Goal: Task Accomplishment & Management: Manage account settings

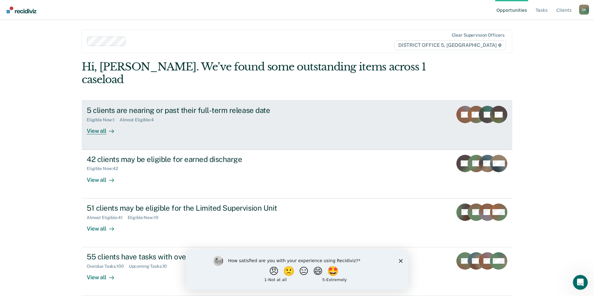
click at [106, 123] on div "View all" at bounding box center [104, 129] width 35 height 12
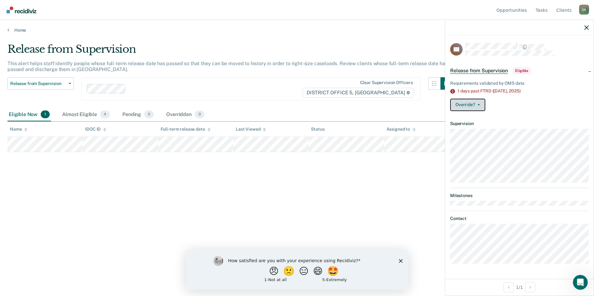
click at [480, 106] on button "Override?" at bounding box center [467, 105] width 35 height 12
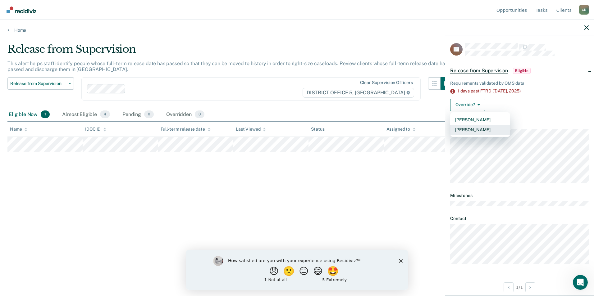
click at [476, 128] on button "[PERSON_NAME]" at bounding box center [480, 130] width 60 height 10
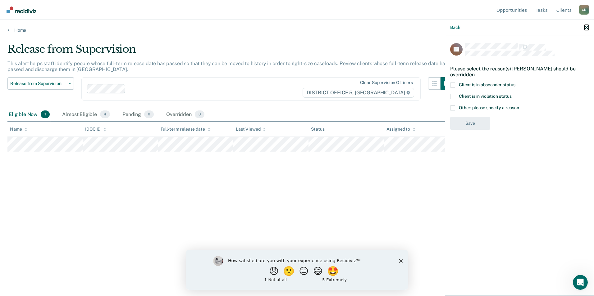
click at [586, 27] on icon "button" at bounding box center [586, 27] width 4 height 4
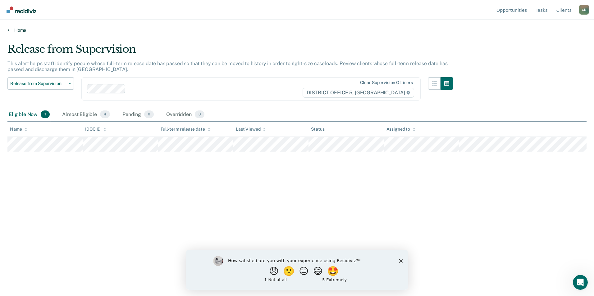
click at [24, 30] on link "Home" at bounding box center [296, 30] width 579 height 6
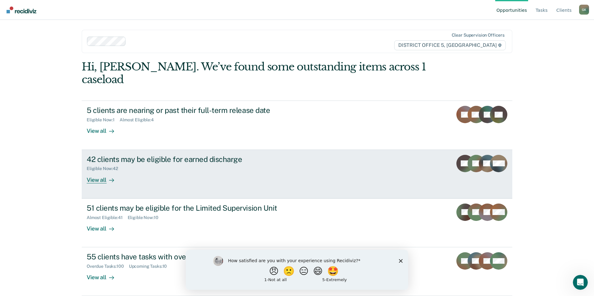
click at [98, 172] on div "View all" at bounding box center [104, 178] width 35 height 12
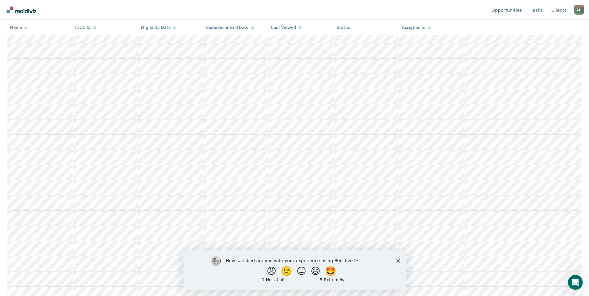
scroll to position [45, 0]
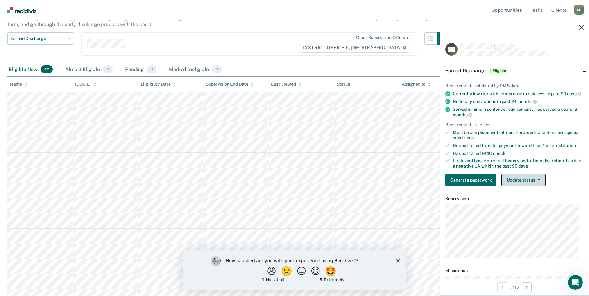
click at [532, 185] on button "Update status" at bounding box center [524, 180] width 44 height 12
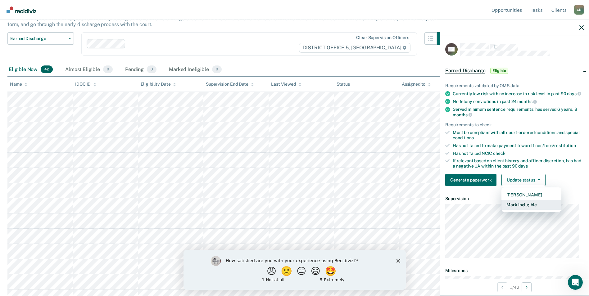
click at [526, 208] on button "Mark Ineligible" at bounding box center [532, 205] width 60 height 10
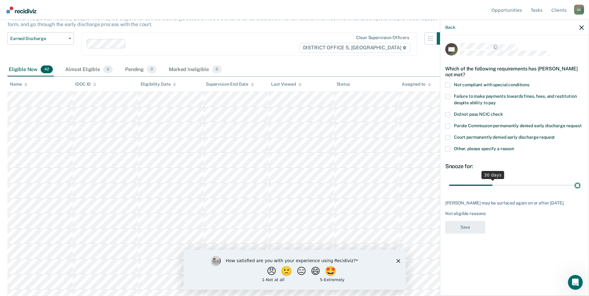
type input "90"
click at [579, 183] on input "range" at bounding box center [514, 185] width 131 height 11
click at [447, 97] on span at bounding box center [448, 96] width 5 height 5
click at [496, 101] on input "Failure to make payments towards fines, fees, and restitution despite ability t…" at bounding box center [496, 101] width 0 height 0
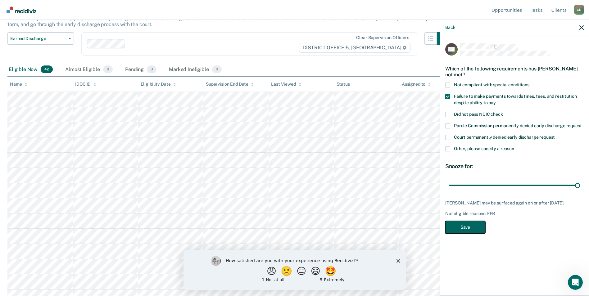
click at [470, 226] on button "Save" at bounding box center [466, 227] width 40 height 13
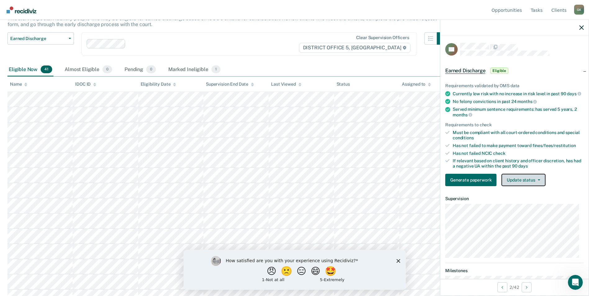
click at [538, 186] on button "Update status" at bounding box center [524, 180] width 44 height 12
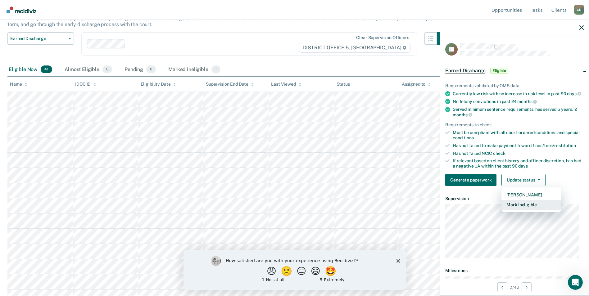
click at [536, 210] on button "Mark Ineligible" at bounding box center [532, 205] width 60 height 10
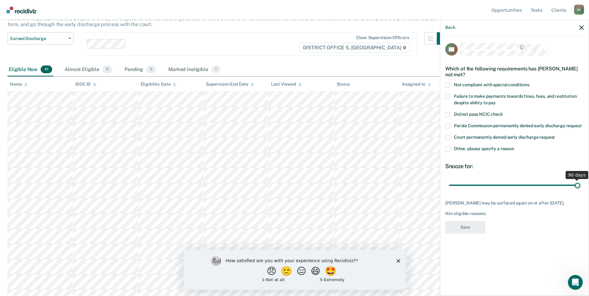
type input "90"
click at [579, 184] on input "range" at bounding box center [514, 185] width 131 height 11
click at [448, 96] on span at bounding box center [448, 96] width 5 height 5
click at [496, 101] on input "Failure to make payments towards fines, fees, and restitution despite ability t…" at bounding box center [496, 101] width 0 height 0
click at [469, 231] on button "Save" at bounding box center [466, 227] width 40 height 13
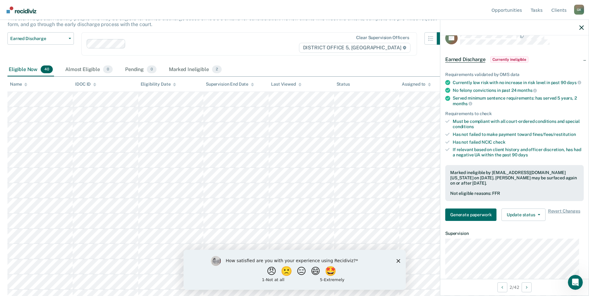
scroll to position [0, 0]
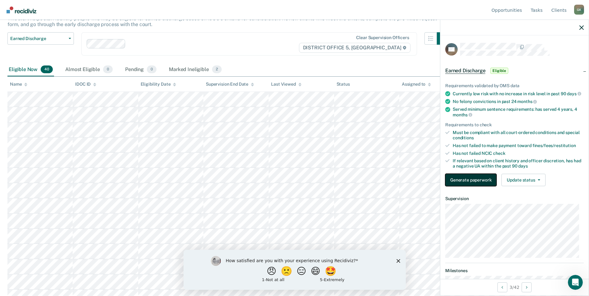
click at [476, 184] on button "Generate paperwork" at bounding box center [471, 180] width 51 height 12
